Goal: Task Accomplishment & Management: Manage account settings

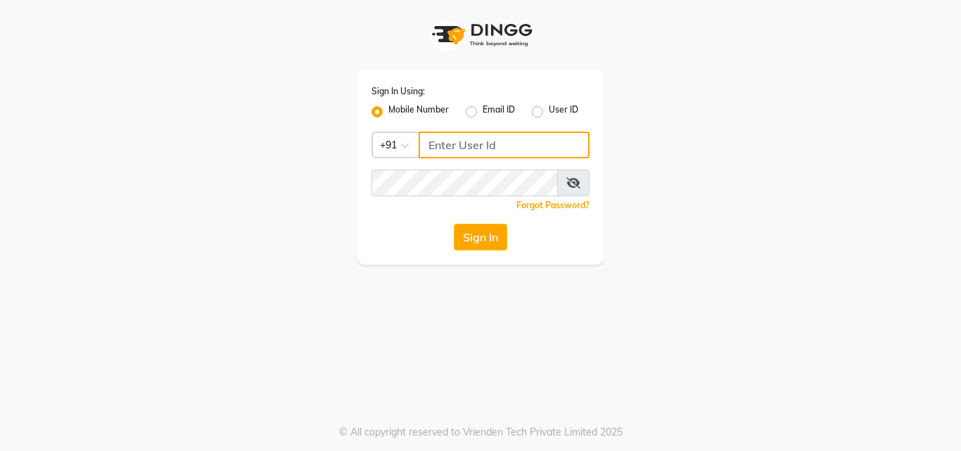
type input "6374670818"
click at [475, 207] on div "Forgot Password?" at bounding box center [480, 205] width 218 height 15
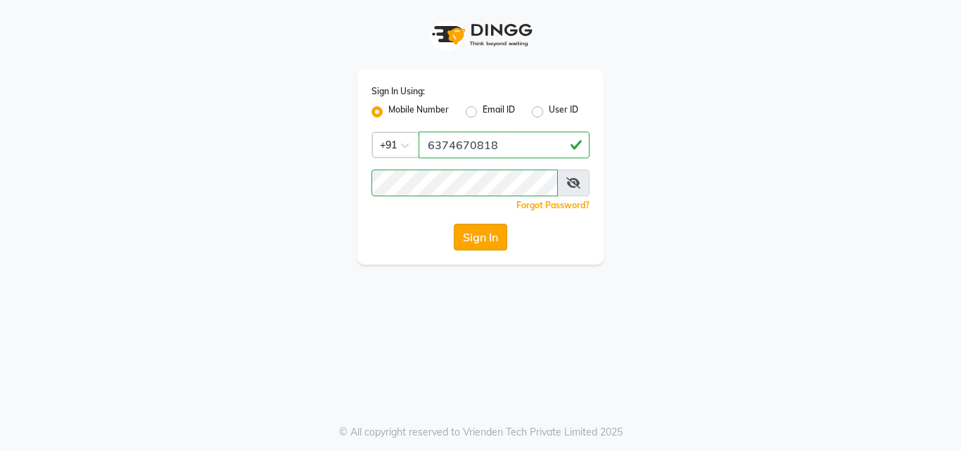
click at [465, 238] on button "Sign In" at bounding box center [480, 237] width 53 height 27
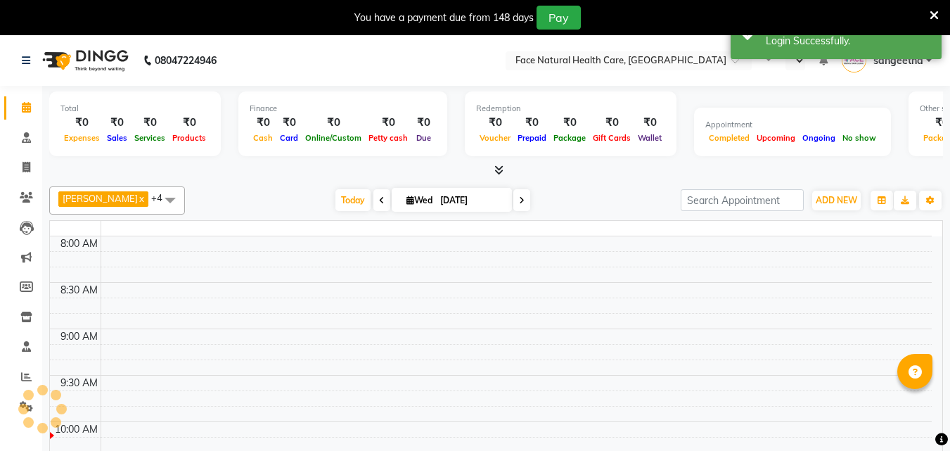
select select "en"
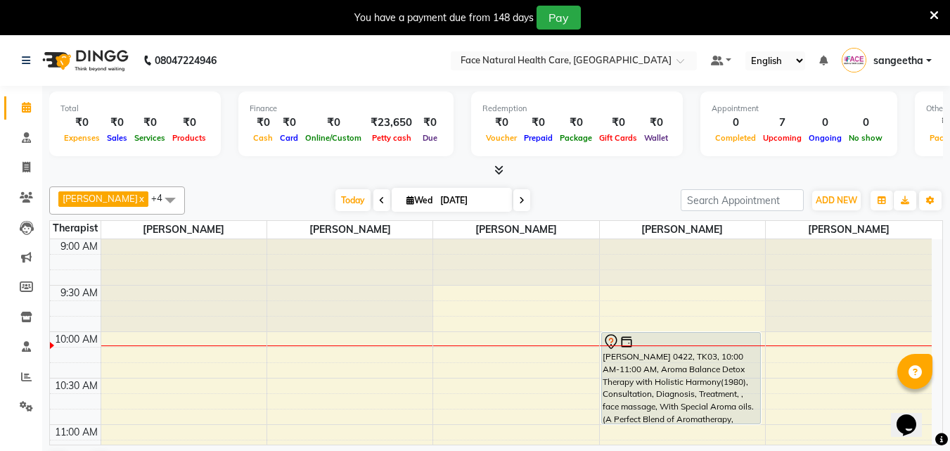
drag, startPoint x: 692, startPoint y: 391, endPoint x: 686, endPoint y: 397, distance: 8.5
click at [692, 391] on div "[PERSON_NAME] 0422, TK03, 10:00 AM-11:00 AM, Aroma Balance Detox Therapy with H…" at bounding box center [681, 378] width 159 height 91
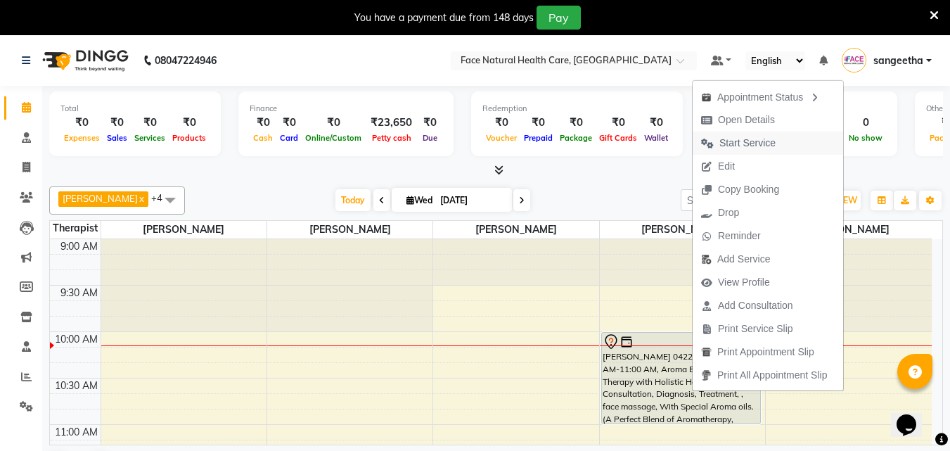
click at [778, 140] on span "Start Service" at bounding box center [738, 143] width 91 height 23
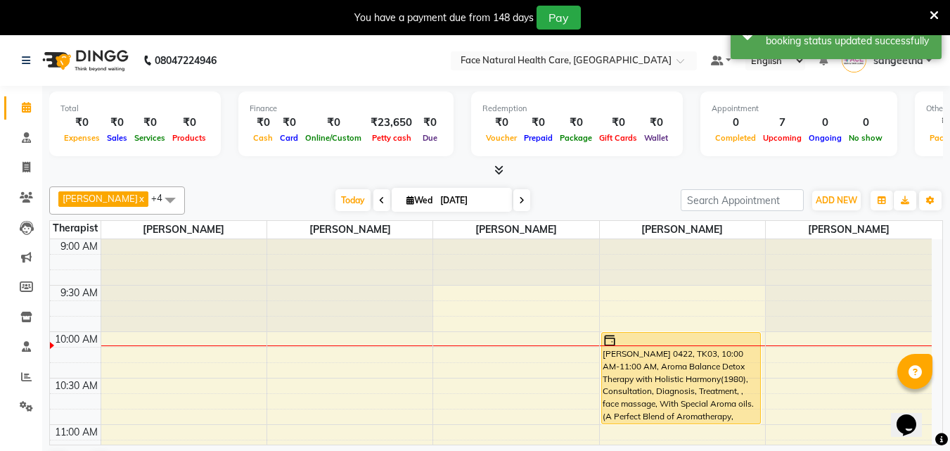
click at [659, 403] on div "[PERSON_NAME] 0422, TK03, 10:00 AM-11:00 AM, Aroma Balance Detox Therapy with H…" at bounding box center [681, 378] width 159 height 91
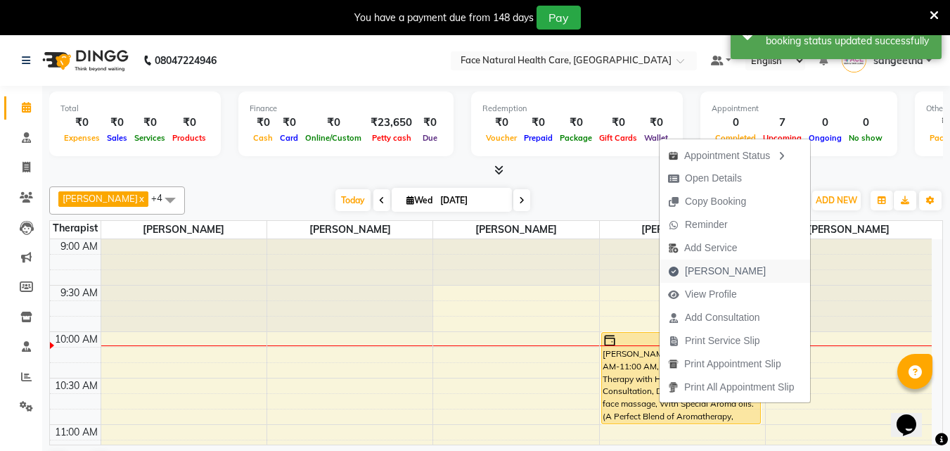
click at [687, 275] on span "[PERSON_NAME]" at bounding box center [725, 271] width 81 height 15
select select "5675"
select select "service"
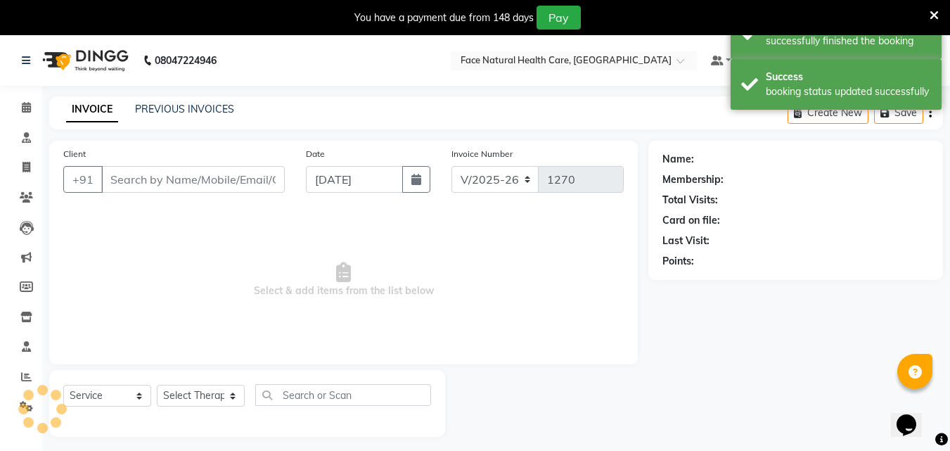
type input "9443360402"
select select "38864"
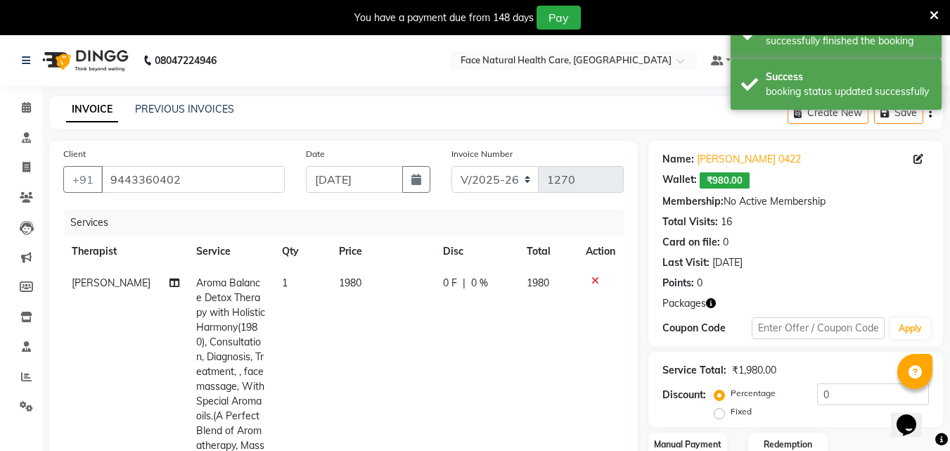
click at [350, 281] on span "1980" at bounding box center [350, 282] width 23 height 13
select select "38864"
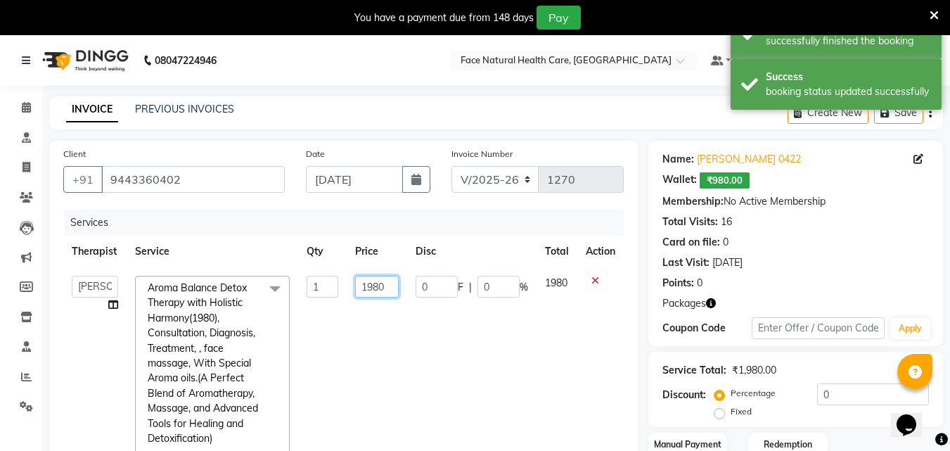
click at [390, 287] on input "1980" at bounding box center [377, 287] width 44 height 22
type input "1650"
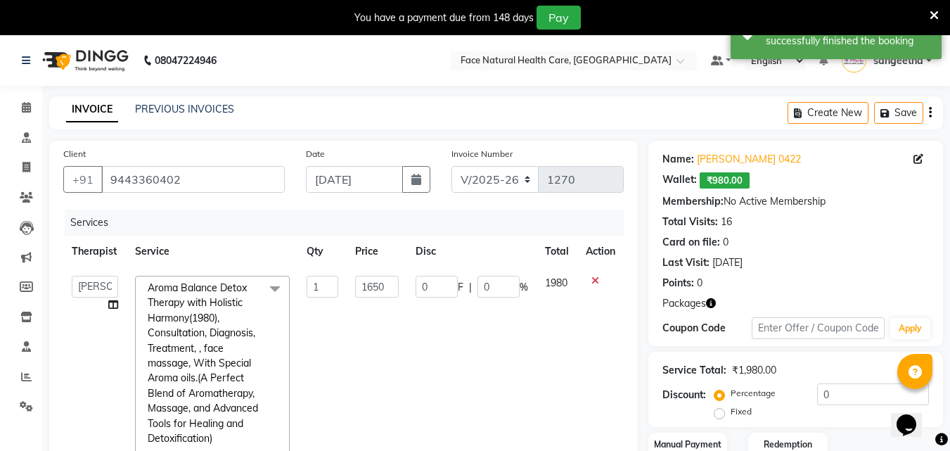
click at [541, 210] on div "Services" at bounding box center [350, 223] width 570 height 26
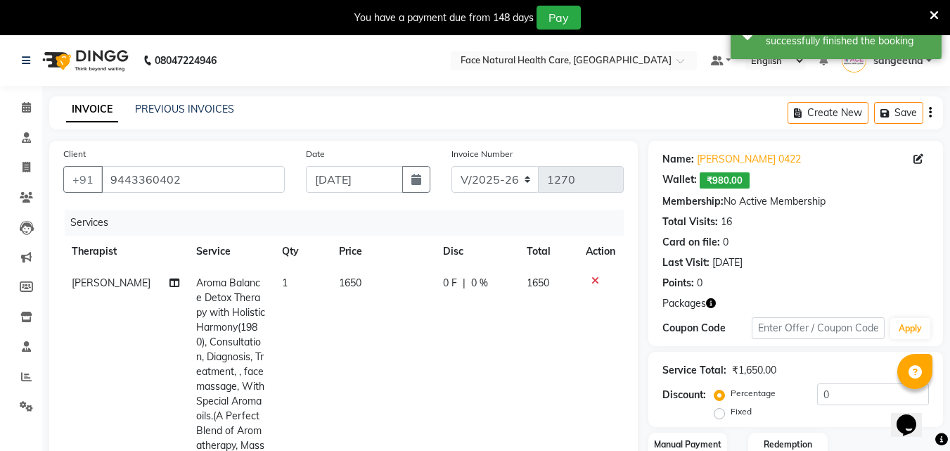
click at [838, 280] on div "Points: 0" at bounding box center [796, 283] width 267 height 15
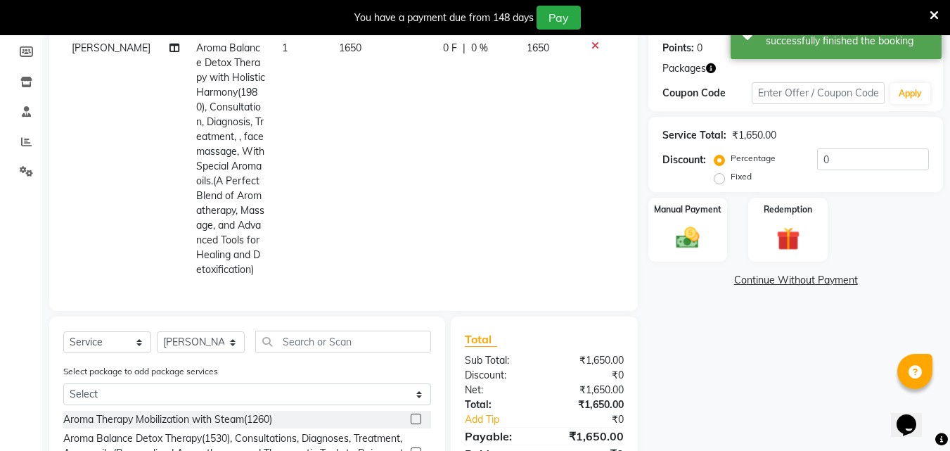
scroll to position [236, 0]
click at [806, 217] on div "Redemption" at bounding box center [788, 229] width 82 height 67
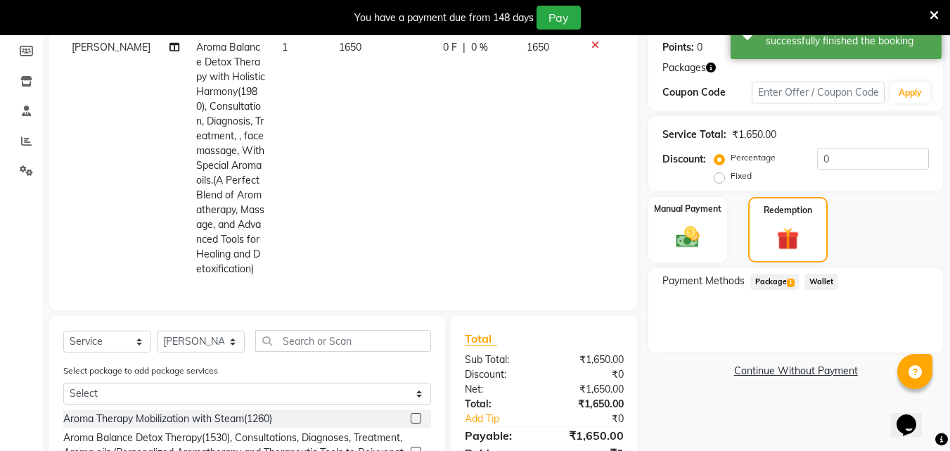
click at [783, 276] on span "Package 1" at bounding box center [775, 282] width 49 height 16
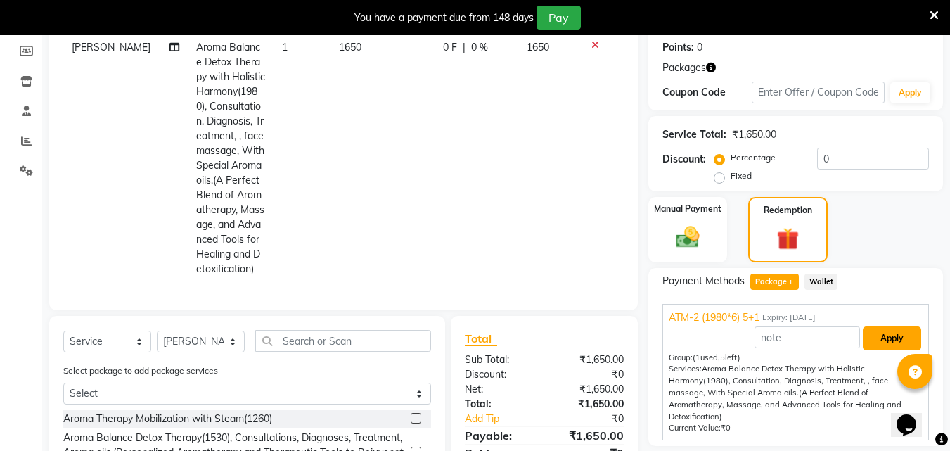
click at [896, 340] on button "Apply" at bounding box center [892, 338] width 58 height 24
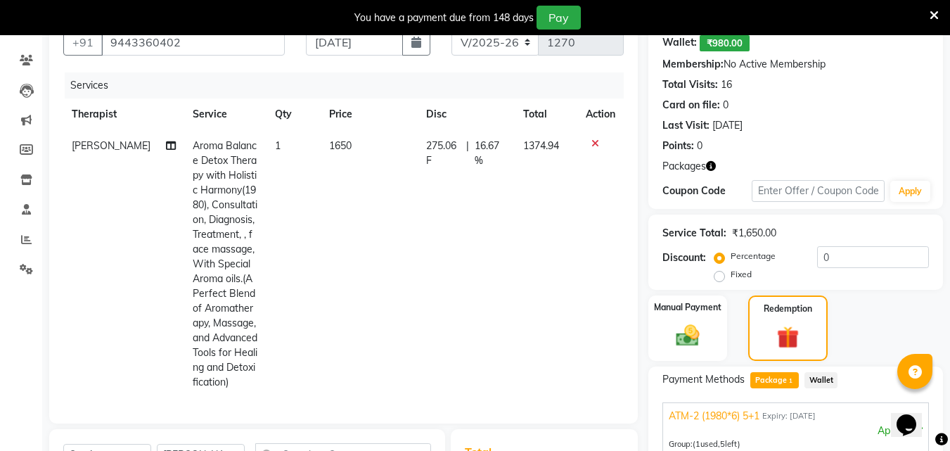
scroll to position [137, 0]
click at [444, 152] on span "275.06 F" at bounding box center [443, 154] width 34 height 30
select select "38864"
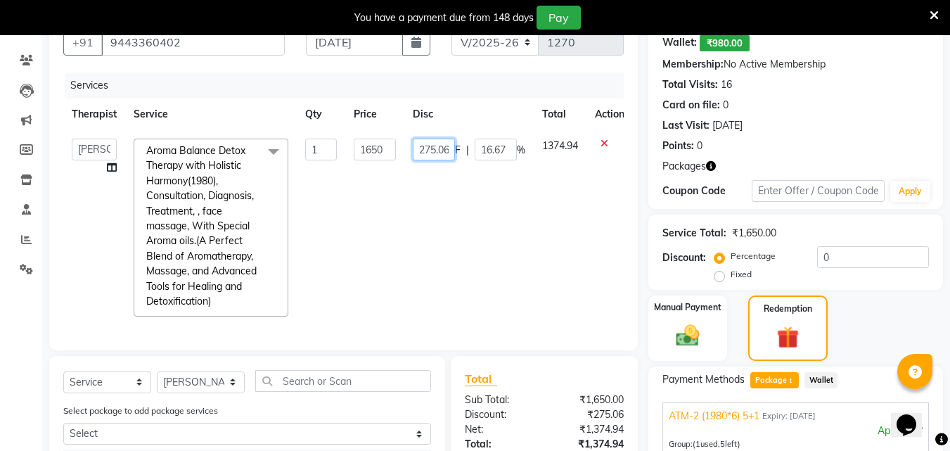
click at [445, 148] on input "275.06" at bounding box center [434, 150] width 42 height 22
type input "2"
type input "0"
click at [524, 231] on tr "[PERSON_NAME] [PERSON_NAME] [PERSON_NAME] M [PERSON_NAME] [PERSON_NAME] [PERSON…" at bounding box center [348, 227] width 570 height 195
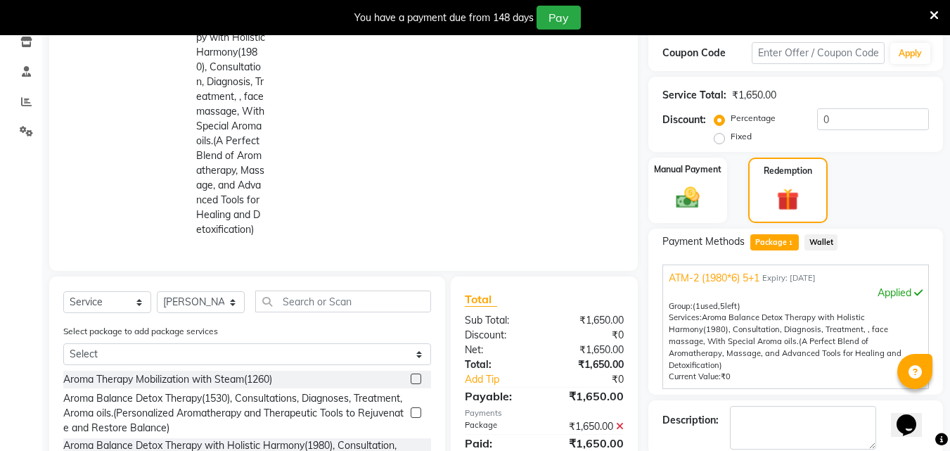
scroll to position [387, 0]
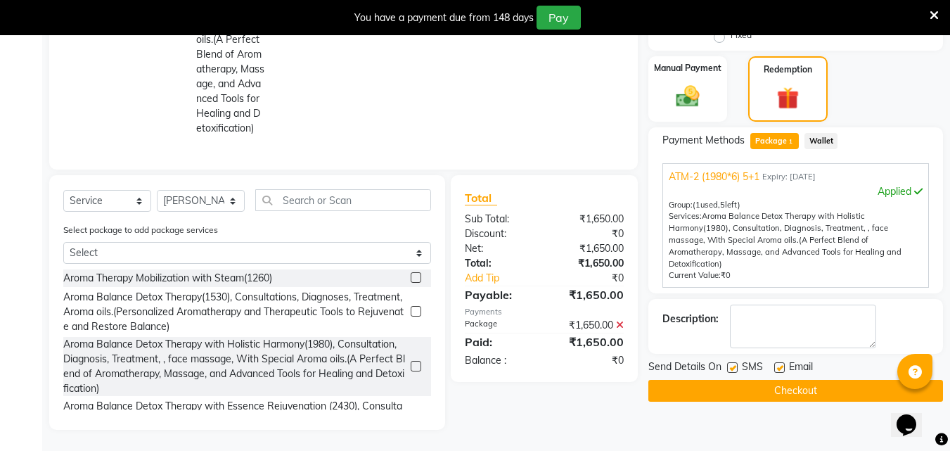
click at [737, 362] on label at bounding box center [732, 367] width 11 height 11
click at [737, 364] on input "checkbox" at bounding box center [731, 368] width 9 height 9
checkbox input "false"
click at [777, 362] on label at bounding box center [780, 367] width 11 height 11
click at [777, 364] on input "checkbox" at bounding box center [779, 368] width 9 height 9
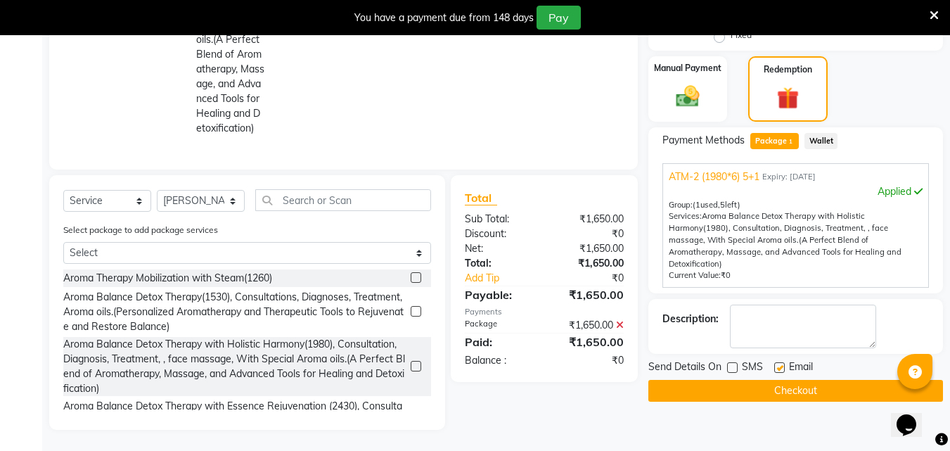
checkbox input "false"
click at [850, 380] on button "Checkout" at bounding box center [796, 391] width 295 height 22
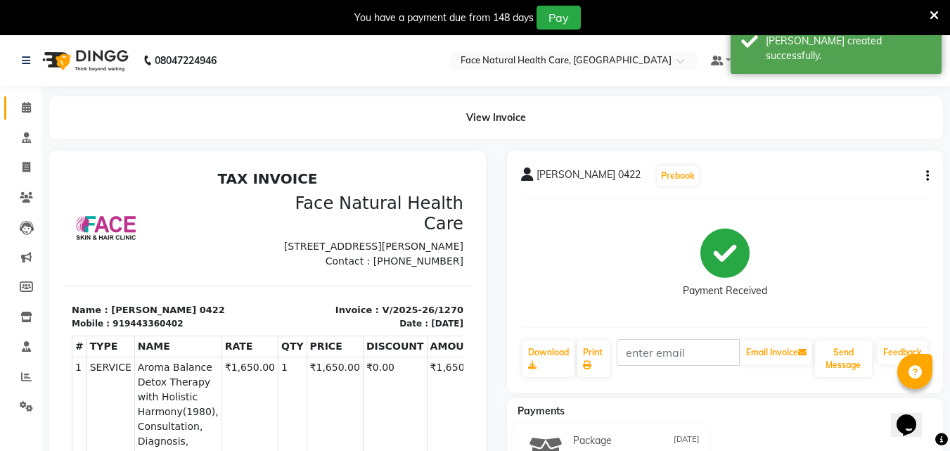
click at [6, 102] on link "Calendar" at bounding box center [21, 107] width 34 height 23
click at [31, 110] on icon at bounding box center [26, 107] width 9 height 11
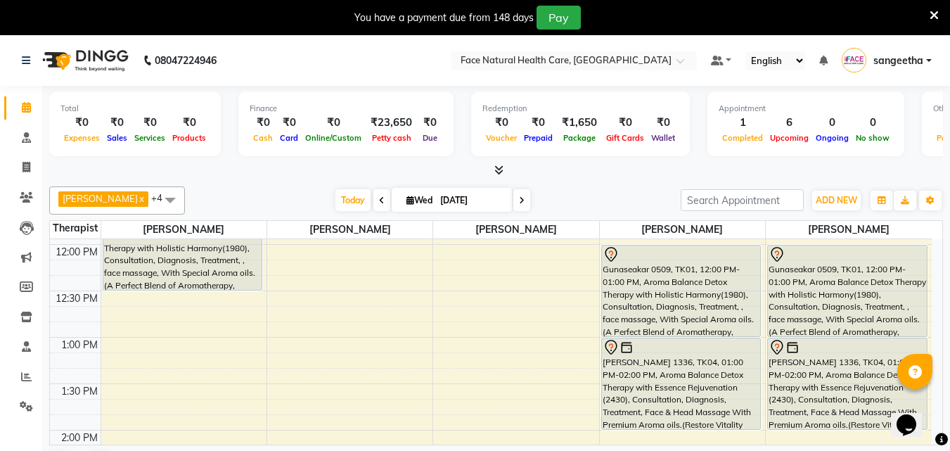
scroll to position [262, 0]
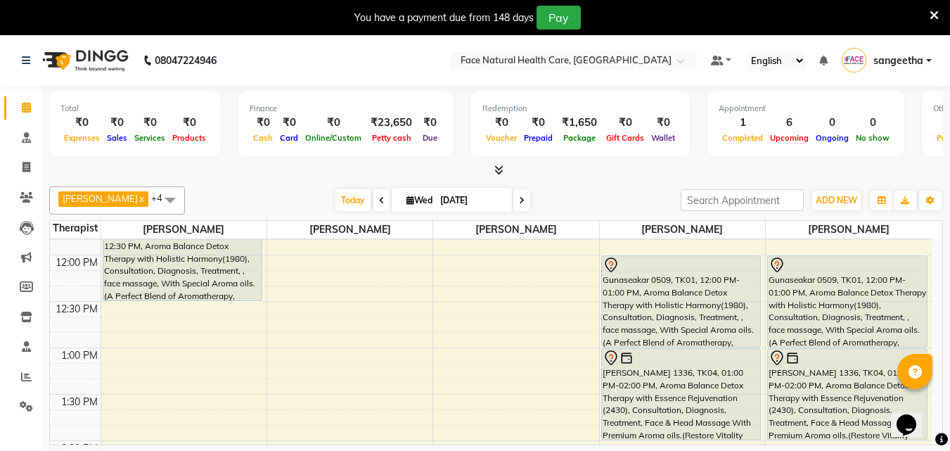
click at [936, 17] on icon at bounding box center [934, 15] width 9 height 13
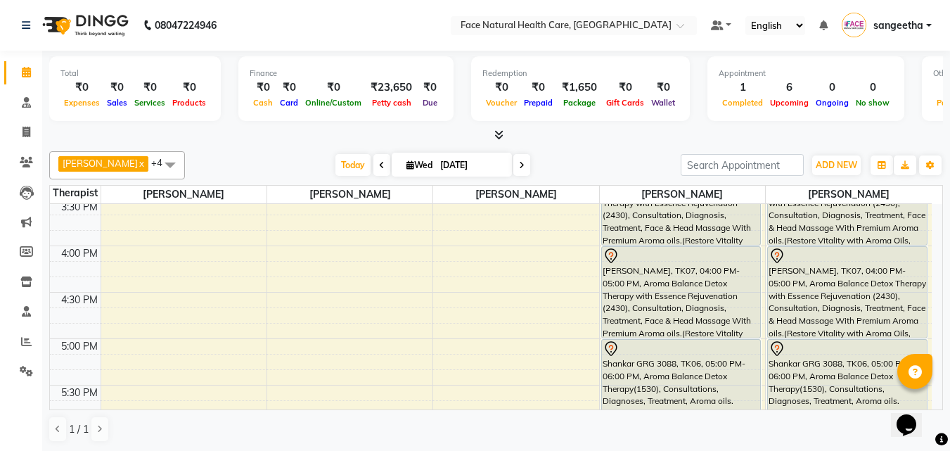
scroll to position [618, 0]
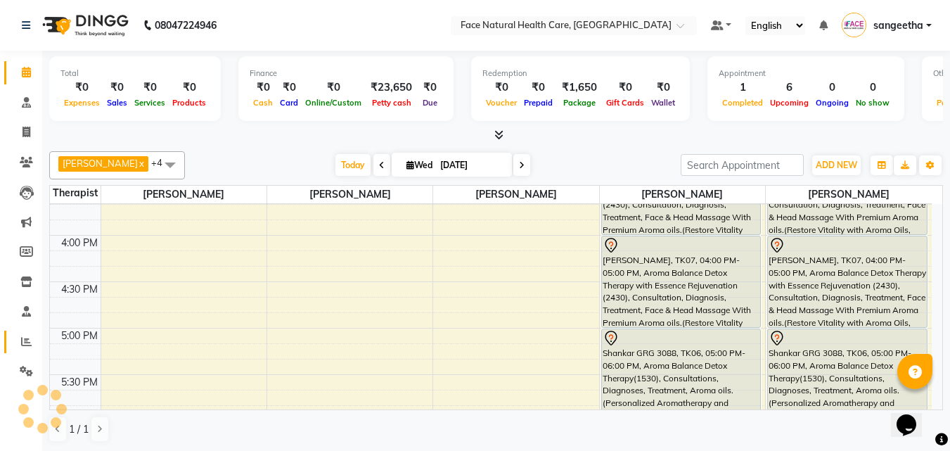
click at [25, 347] on span at bounding box center [26, 342] width 25 height 16
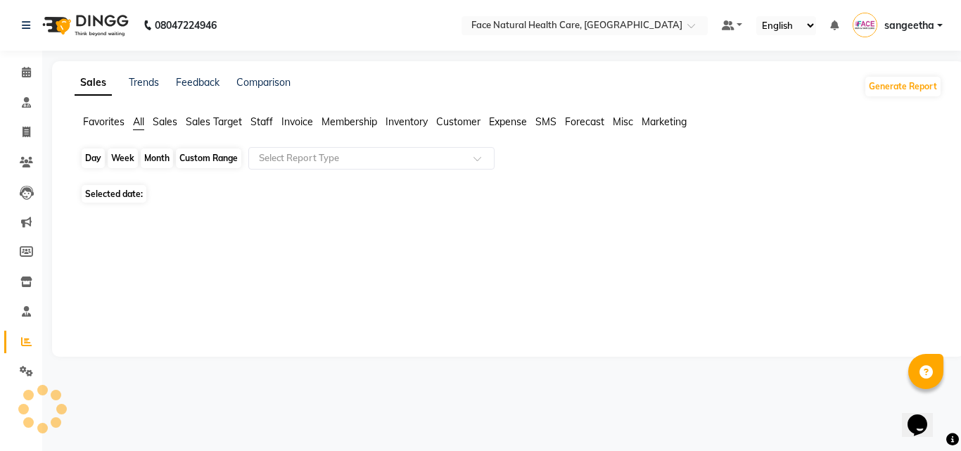
click at [94, 163] on div "Day" at bounding box center [93, 158] width 23 height 20
select select "9"
select select "2025"
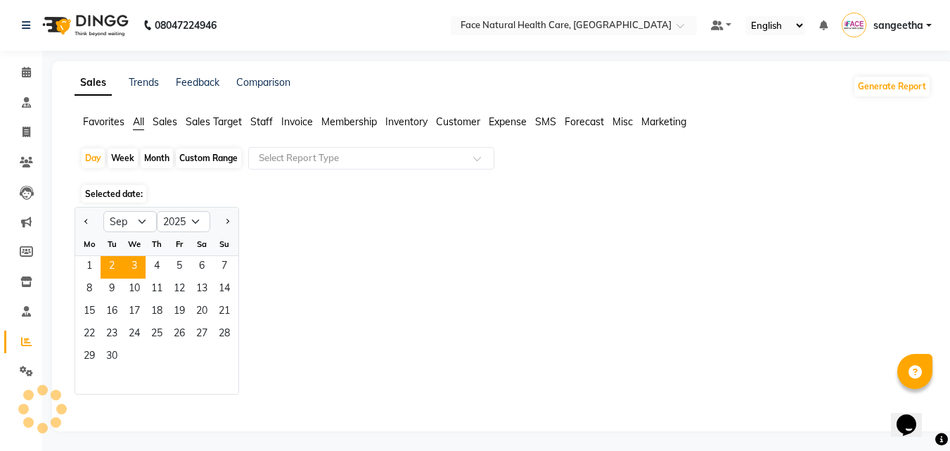
click at [108, 266] on span "2" at bounding box center [112, 267] width 23 height 23
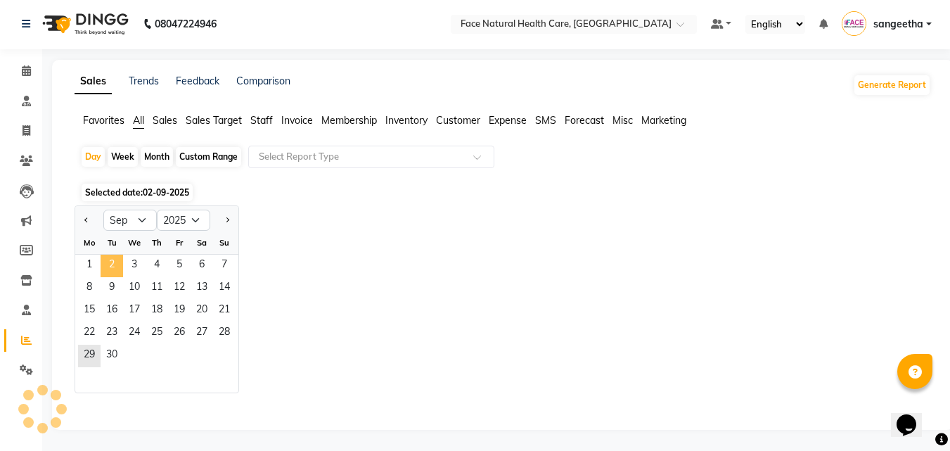
select select "10"
click at [26, 71] on icon at bounding box center [26, 70] width 9 height 11
